Goal: Communication & Community: Answer question/provide support

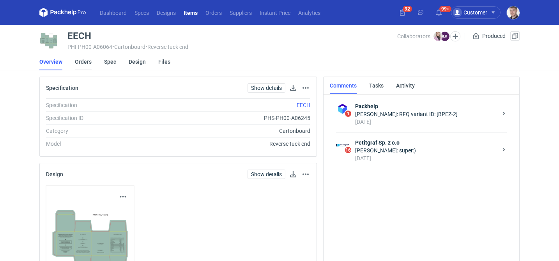
click at [87, 61] on link "Orders" at bounding box center [83, 61] width 17 height 17
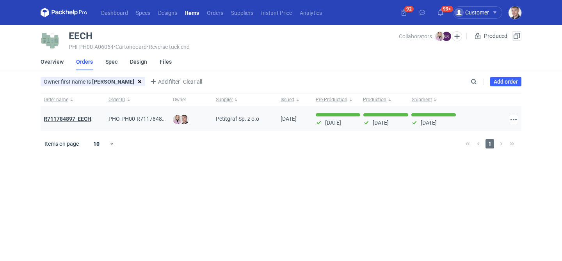
click at [85, 120] on strong "R711784897_EECH" at bounding box center [68, 118] width 48 height 6
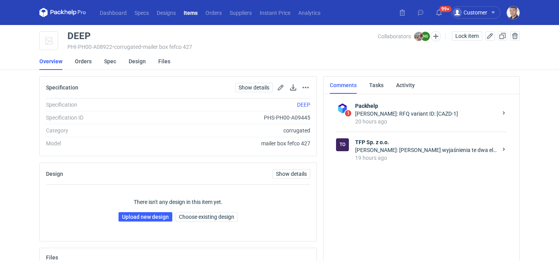
click at [417, 139] on strong "TFP Sp. z o.o." at bounding box center [426, 142] width 142 height 8
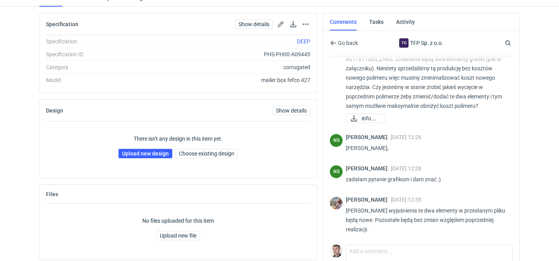
scroll to position [68, 0]
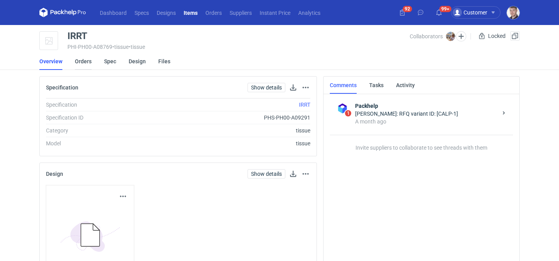
click at [88, 58] on link "Orders" at bounding box center [83, 61] width 17 height 17
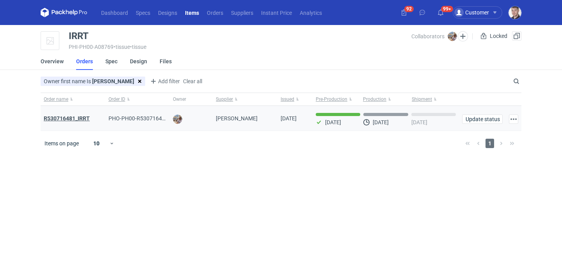
click at [74, 115] on strong "R530716481_IRRT" at bounding box center [67, 118] width 46 height 6
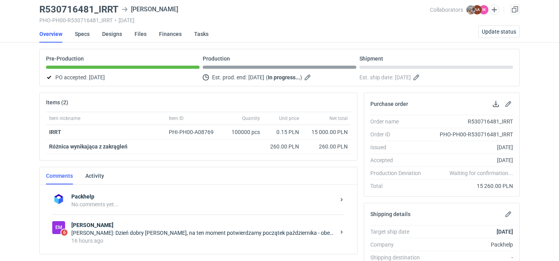
scroll to position [36, 0]
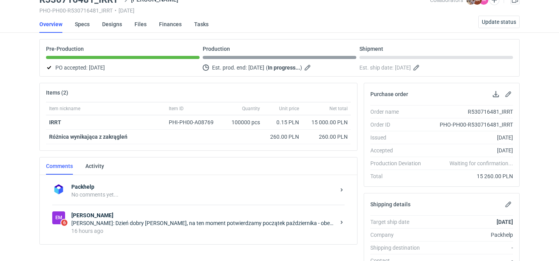
click at [167, 219] on div "Izabela Kurasiewicz: Dzień dobry Panie Michale, na ten moment potwierdzamy pocz…" at bounding box center [203, 223] width 264 height 8
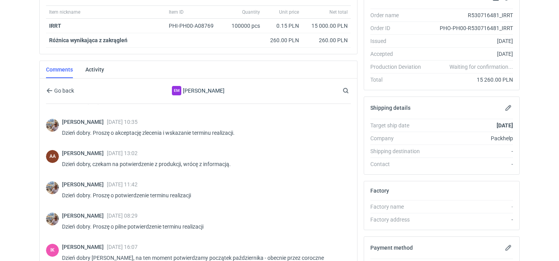
scroll to position [250, 0]
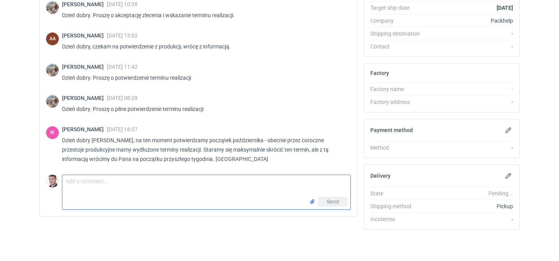
click at [106, 177] on textarea "Comment message" at bounding box center [206, 186] width 288 height 22
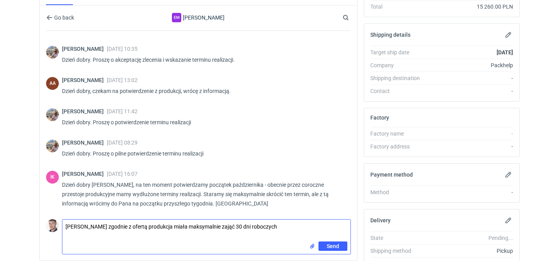
scroll to position [0, 0]
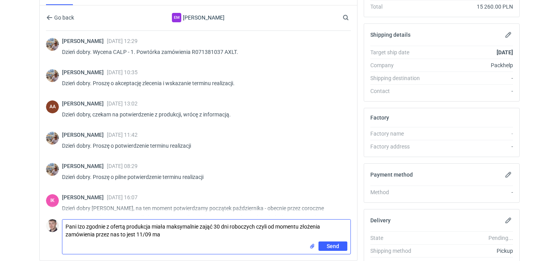
drag, startPoint x: 167, startPoint y: 225, endPoint x: 200, endPoint y: 223, distance: 33.2
click at [200, 223] on textarea "Pani Izo zgodnie z ofertą produkcja miała maksymalnie zająć 30 dni roboczych cz…" at bounding box center [206, 230] width 288 height 22
drag, startPoint x: 162, startPoint y: 232, endPoint x: 154, endPoint y: 234, distance: 8.3
click at [154, 234] on textarea "Pani Izo zgodnie z ofertą produkcja miała maksymalnie zająć 30 dni roboczych cz…" at bounding box center [206, 230] width 288 height 22
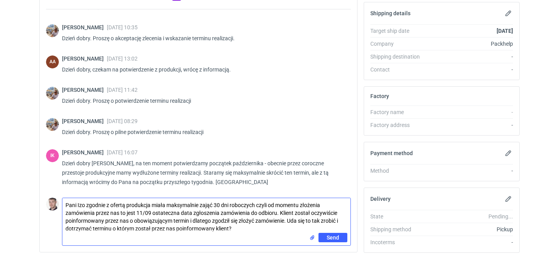
click at [206, 228] on textarea "Pani Izo zgodnie z ofertą produkcja miała maksymalnie zająć 30 dni roboczych cz…" at bounding box center [206, 215] width 288 height 35
type textarea "Pani Izo zgodnie z ofertą produkcja miała maksymalnie zająć 30 dni roboczych cz…"
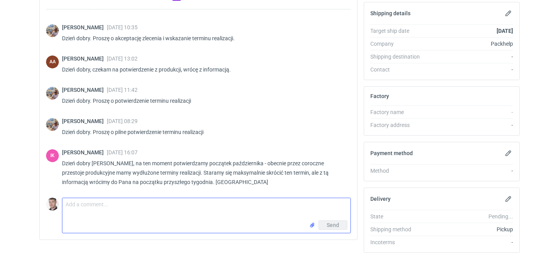
paste textarea "Pani Izo, zgodnie z warunkami przedstawionej oferty, czas realizacji produkcji …"
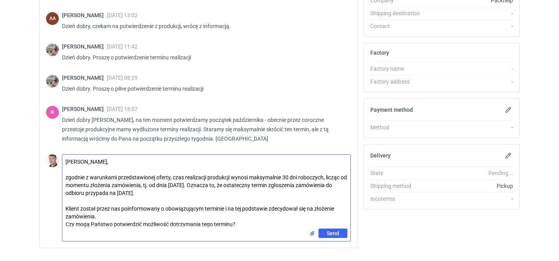
scroll to position [271, 0]
click at [69, 170] on textarea "Pani Izo, zgodnie z warunkami przedstawionej oferty, czas realizacji produkcji …" at bounding box center [206, 191] width 288 height 74
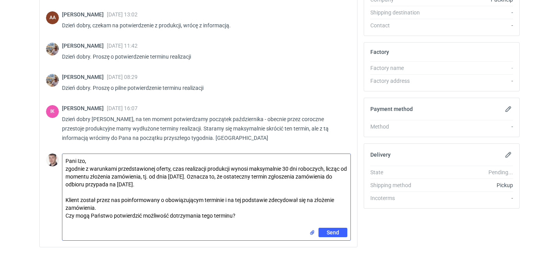
click at [67, 166] on textarea "Pani Izo, zgodnie z warunkami przedstawionej oferty, czas realizacji produkcji …" at bounding box center [206, 191] width 288 height 74
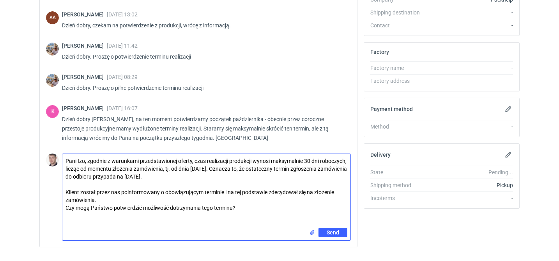
click at [66, 193] on textarea "Pani Izo, zgodnie z warunkami przedstawionej oferty, czas realizacji produkcji …" at bounding box center [206, 191] width 288 height 74
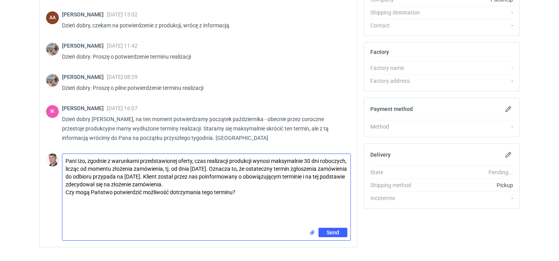
type textarea "Pani Izo, zgodnie z warunkami przedstawionej oferty, czas realizacji produkcji …"
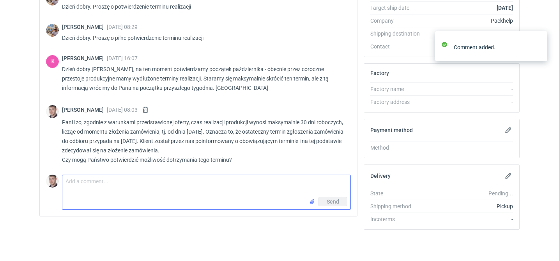
scroll to position [95, 0]
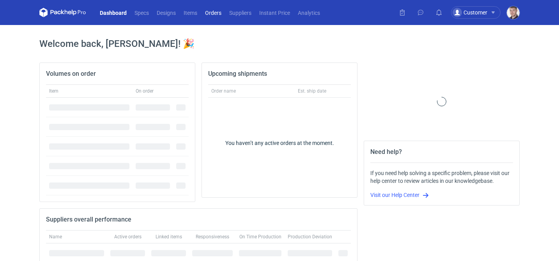
click at [216, 15] on link "Orders" at bounding box center [213, 12] width 24 height 9
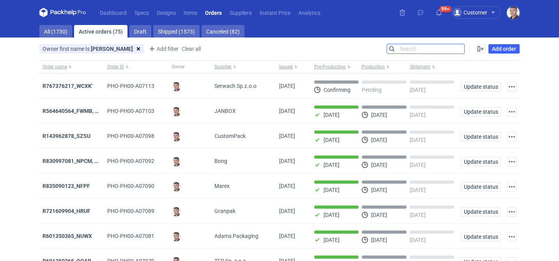
click at [456, 50] on input "Search" at bounding box center [425, 48] width 77 height 9
paste input "R452468941"
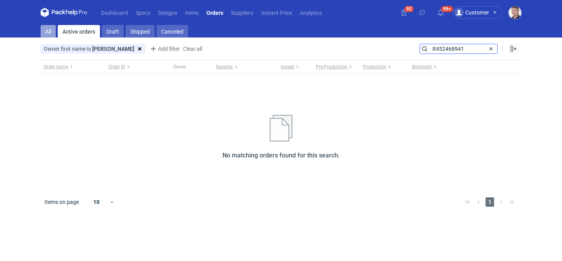
type input "R452468941"
click at [53, 30] on link "All" at bounding box center [48, 31] width 15 height 12
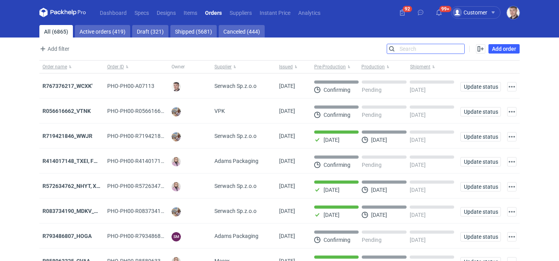
click at [409, 52] on input "Search" at bounding box center [425, 48] width 77 height 9
paste input "R452468941"
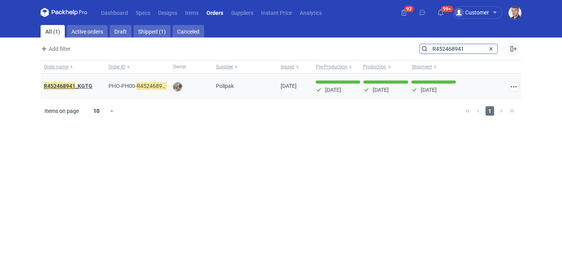
type input "R452468941"
click at [89, 87] on strong "R452468941 _KGTG" at bounding box center [68, 86] width 49 height 9
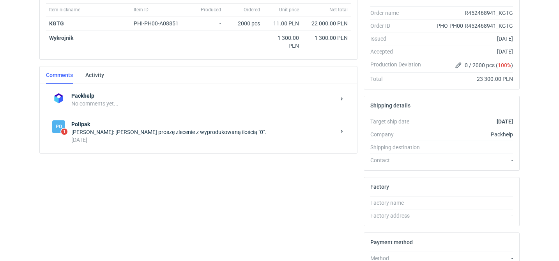
click at [165, 133] on div "Michał Palasek: Marcin zamknij proszę zlecenie z wyprodukowaną ilością "0"." at bounding box center [203, 132] width 264 height 8
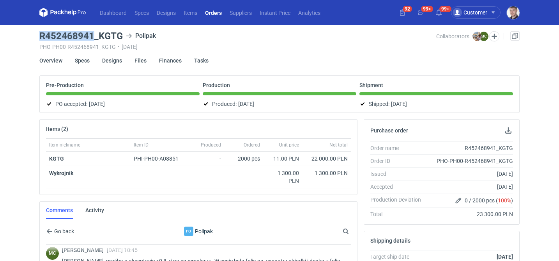
drag, startPoint x: 38, startPoint y: 37, endPoint x: 91, endPoint y: 35, distance: 53.5
click at [92, 35] on main "R452468941_KGTG Polipak PHO-PH00-R452468941_KGTG • 11/08/2025 Collaborators Mic…" at bounding box center [279, 265] width 487 height 480
copy h3 "R452468941"
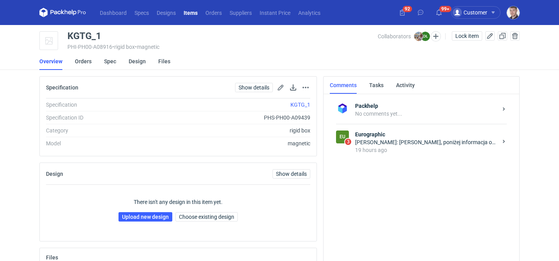
click at [415, 139] on div "[PERSON_NAME]: [PERSON_NAME], poniżej informacja od naszego DTP : Plik wygląda …" at bounding box center [426, 142] width 142 height 8
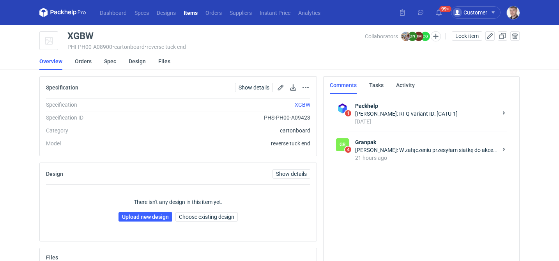
click at [429, 156] on div "21 hours ago" at bounding box center [426, 158] width 142 height 8
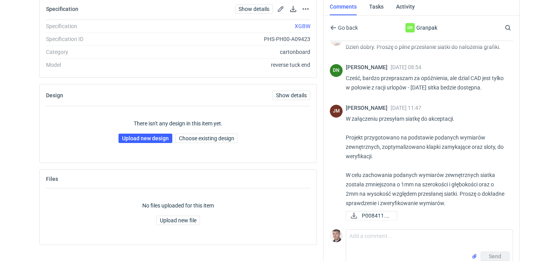
scroll to position [89, 0]
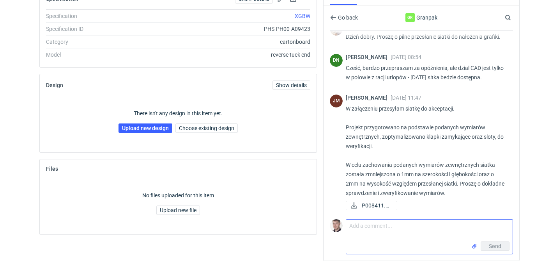
click at [374, 234] on textarea "Comment message" at bounding box center [429, 230] width 167 height 22
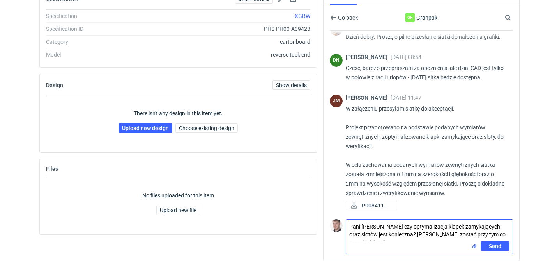
type textarea "Pani Joanno czy optymalizacja klapek zamykających oraz slotów jest konieczna? M…"
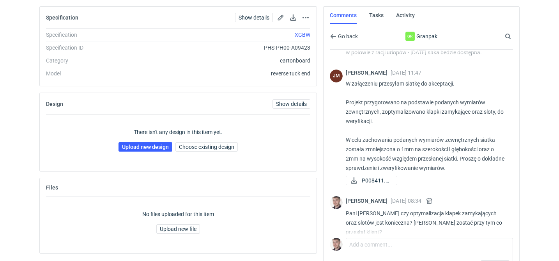
scroll to position [69, 0]
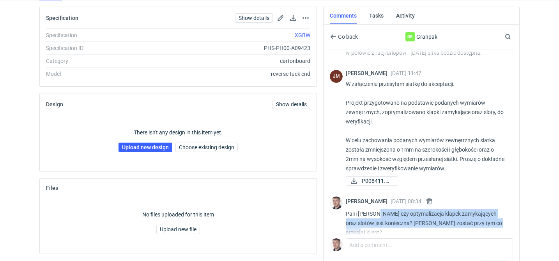
drag, startPoint x: 500, startPoint y: 220, endPoint x: 378, endPoint y: 210, distance: 122.8
click at [378, 210] on p "Pani Joanno czy optymalizacja klapek zamykających oraz slotów jest konieczna? M…" at bounding box center [426, 223] width 161 height 28
copy p "czy optymalizacja klapek zamykających oraz slotów jest konieczna? Moglibyśmy zo…"
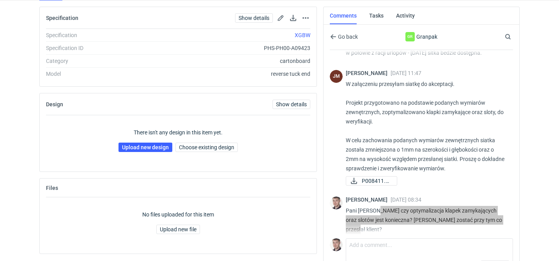
scroll to position [118, 0]
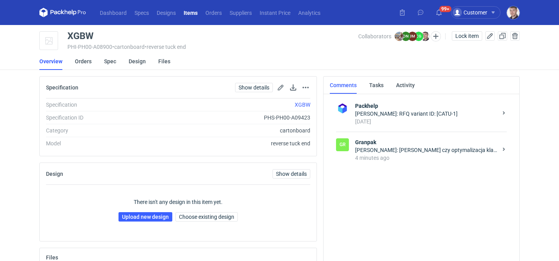
click at [376, 154] on div "4 minutes ago" at bounding box center [426, 158] width 142 height 8
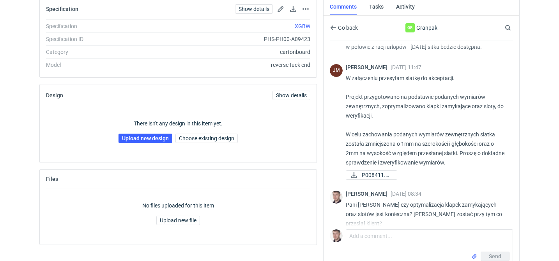
scroll to position [87, 0]
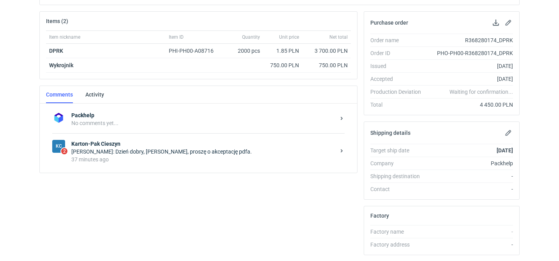
scroll to position [113, 0]
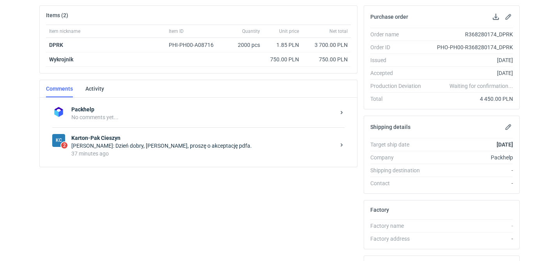
click at [202, 151] on div "37 minutes ago" at bounding box center [203, 153] width 264 height 8
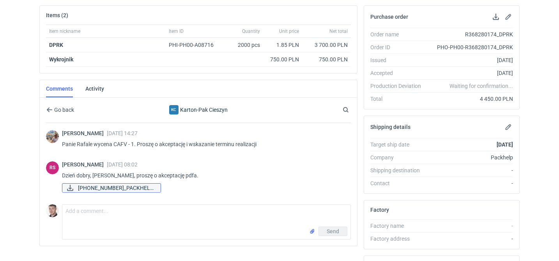
click at [131, 184] on span "[PHONE_NUMBER]_PACKHELP..." at bounding box center [116, 187] width 76 height 9
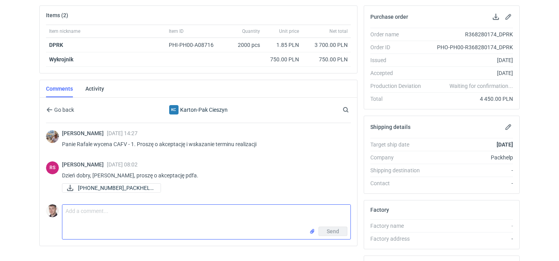
click at [147, 223] on textarea "Comment message" at bounding box center [206, 215] width 288 height 22
type textarea "akceptuje"
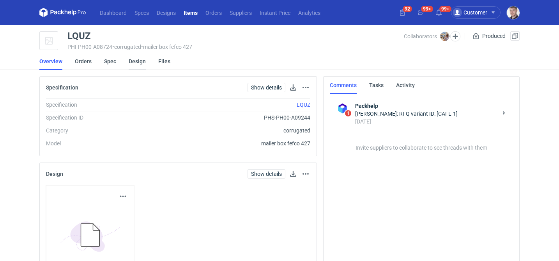
click at [135, 62] on link "Design" at bounding box center [137, 61] width 17 height 17
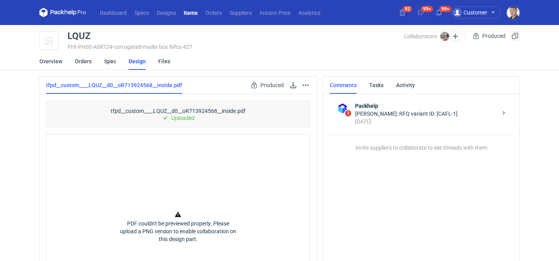
click at [117, 63] on li "Spec" at bounding box center [116, 61] width 25 height 17
click at [115, 63] on link "Spec" at bounding box center [110, 61] width 12 height 17
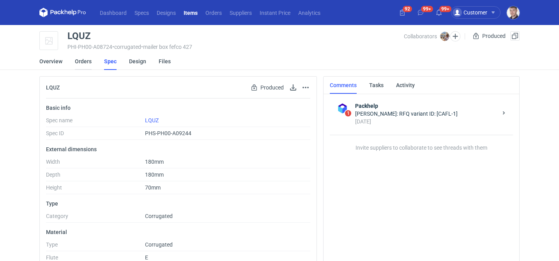
click at [87, 64] on link "Orders" at bounding box center [83, 61] width 17 height 17
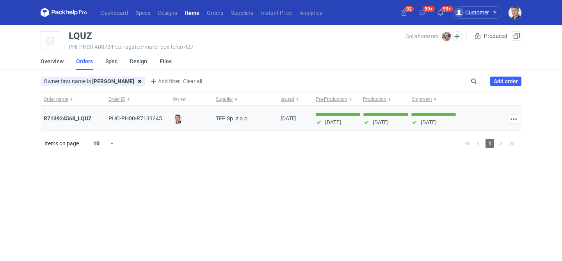
click at [85, 115] on strong "R713924568_LQUZ" at bounding box center [68, 118] width 48 height 6
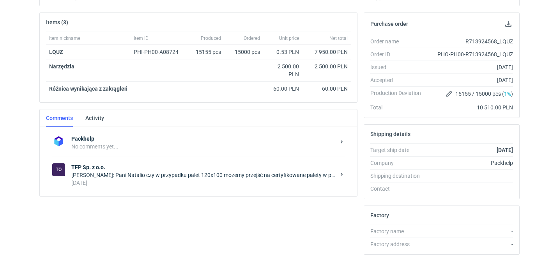
click at [126, 170] on strong "TFP Sp. z o.o." at bounding box center [203, 167] width 264 height 8
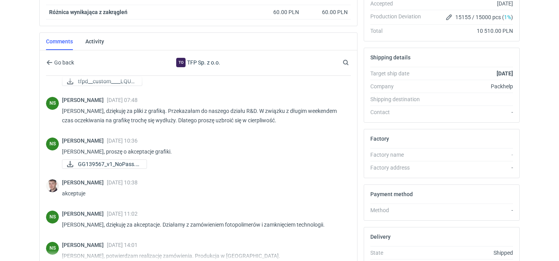
scroll to position [92, 0]
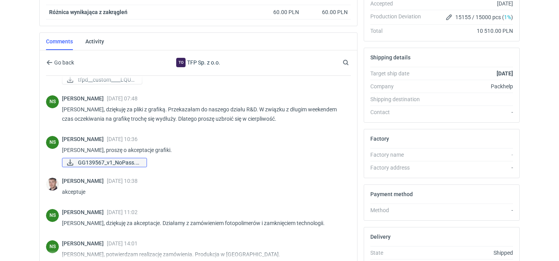
click at [131, 163] on span "GG139567_v1_NoPass.p..." at bounding box center [109, 162] width 62 height 9
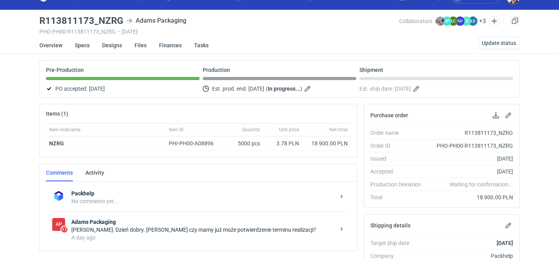
scroll to position [23, 0]
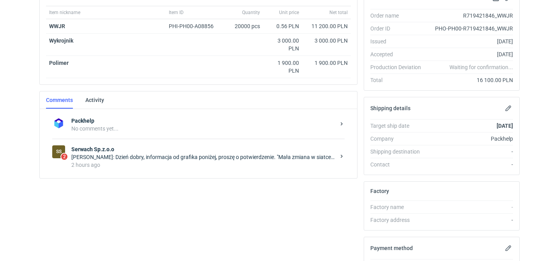
click at [170, 147] on strong "Serwach Sp.z.o.o" at bounding box center [203, 149] width 264 height 8
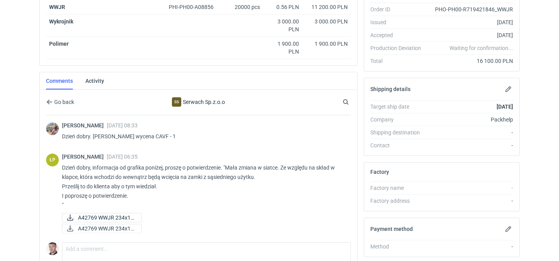
scroll to position [158, 0]
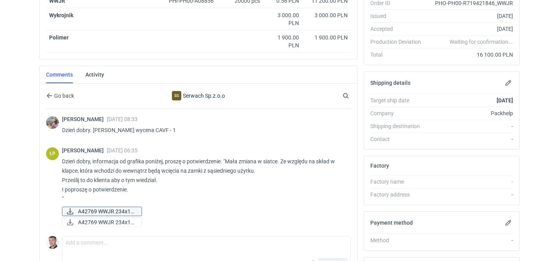
click at [135, 208] on span "A42769 WWJR 234x17..." at bounding box center [106, 211] width 57 height 9
click at [122, 218] on span "A42769 WWJR 234x17..." at bounding box center [106, 222] width 57 height 9
click at [124, 210] on span "A42769 WWJR 234x17..." at bounding box center [106, 211] width 57 height 9
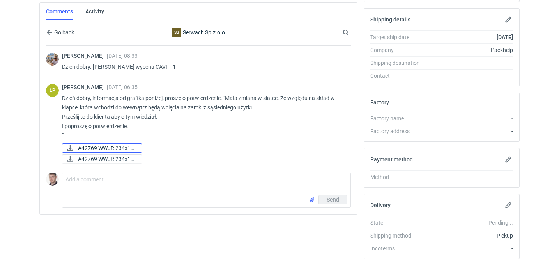
scroll to position [220, 0]
click at [115, 186] on textarea "Comment message" at bounding box center [206, 184] width 288 height 22
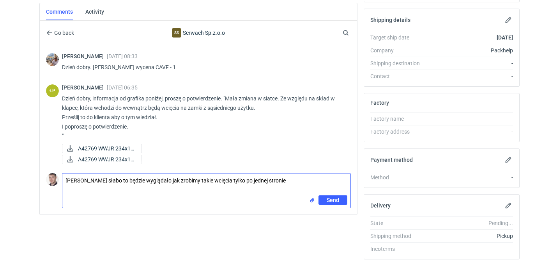
click at [103, 178] on textarea "[PERSON_NAME] słabo to będzie wyglądało jak zrobimy takie wcięcia tylko po jedn…" at bounding box center [206, 184] width 288 height 22
click at [329, 176] on textarea "[PERSON_NAME] moim zdaniem słabo to będzie wyglądało jak zrobimy takie wcięcia …" at bounding box center [206, 184] width 288 height 22
type textarea "[PERSON_NAME] moim zdaniem słabo to będzie wyglądało jak zrobimy takie wcięcia …"
